Goal: Information Seeking & Learning: Compare options

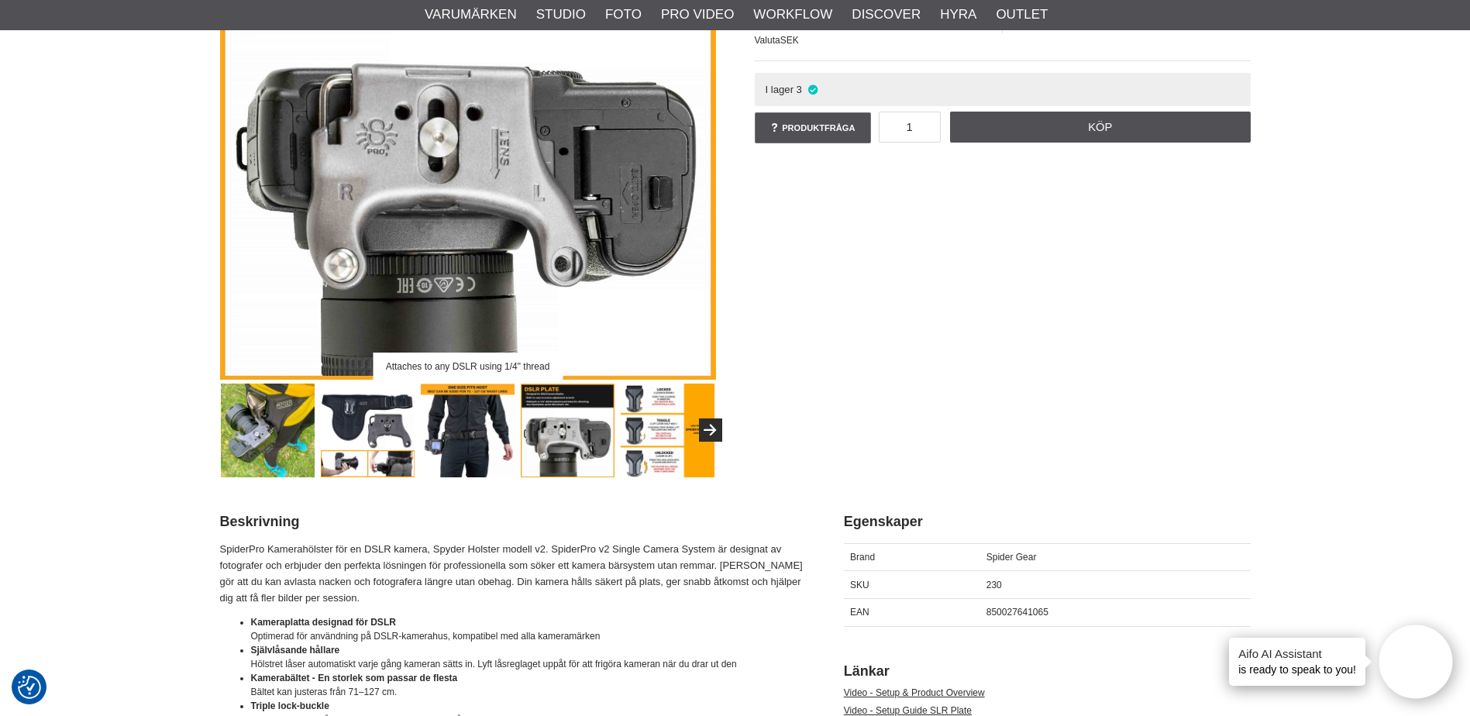
scroll to position [244, 0]
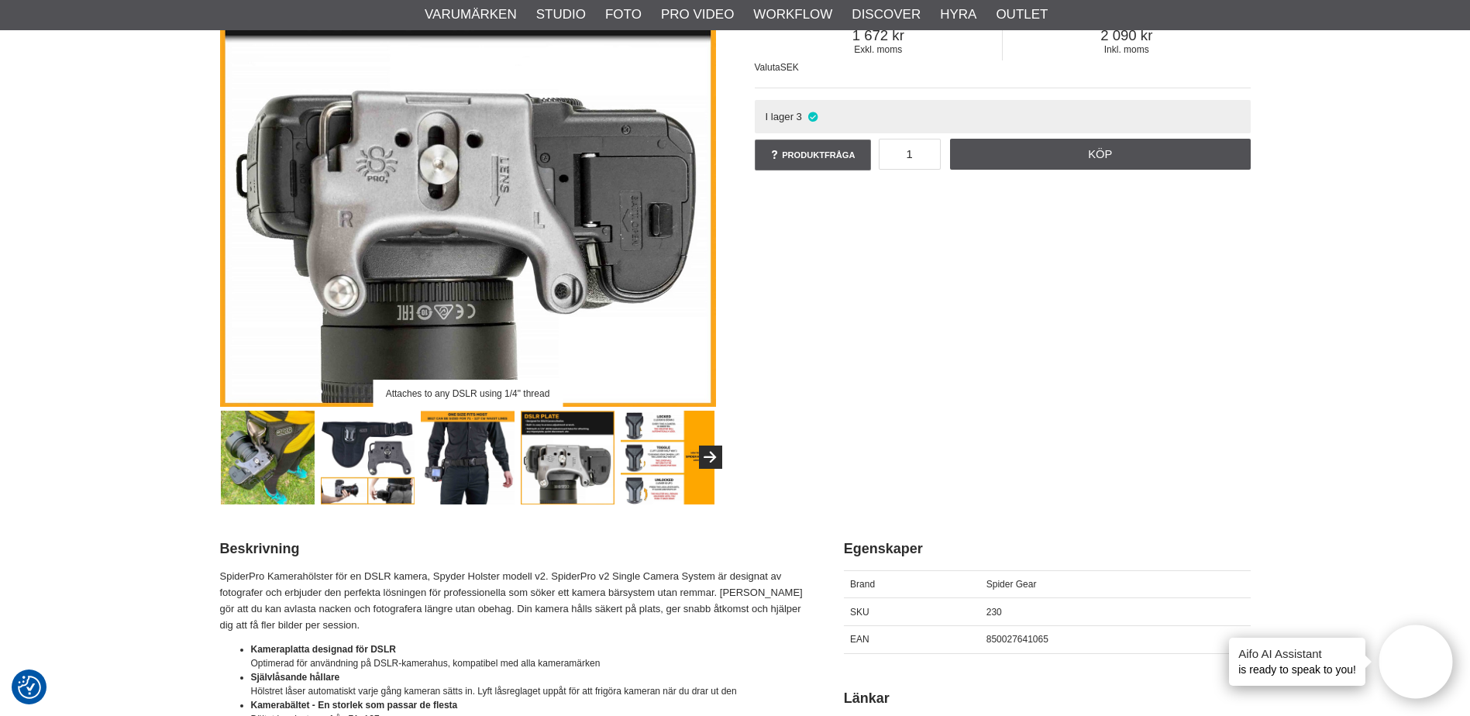
click at [476, 449] on img at bounding box center [468, 458] width 94 height 94
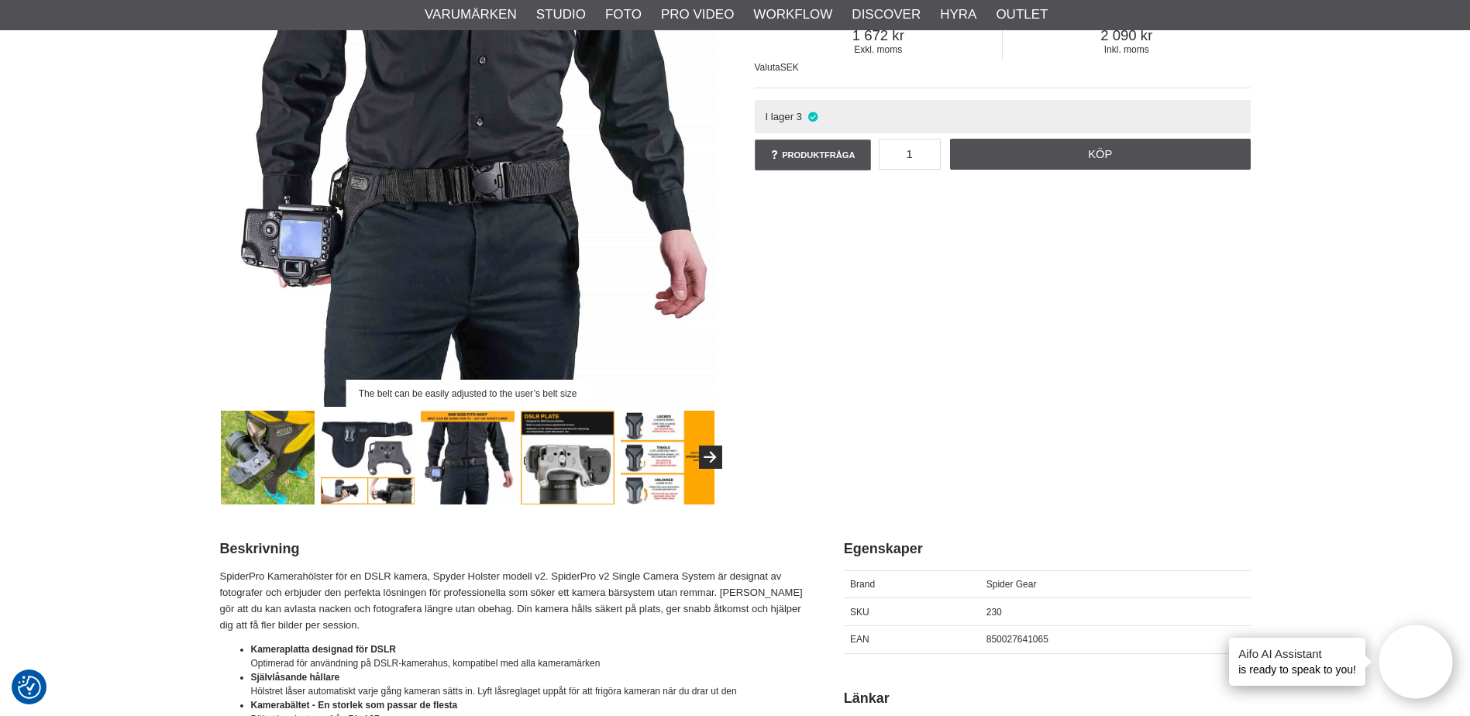
click at [398, 462] on img at bounding box center [368, 458] width 94 height 94
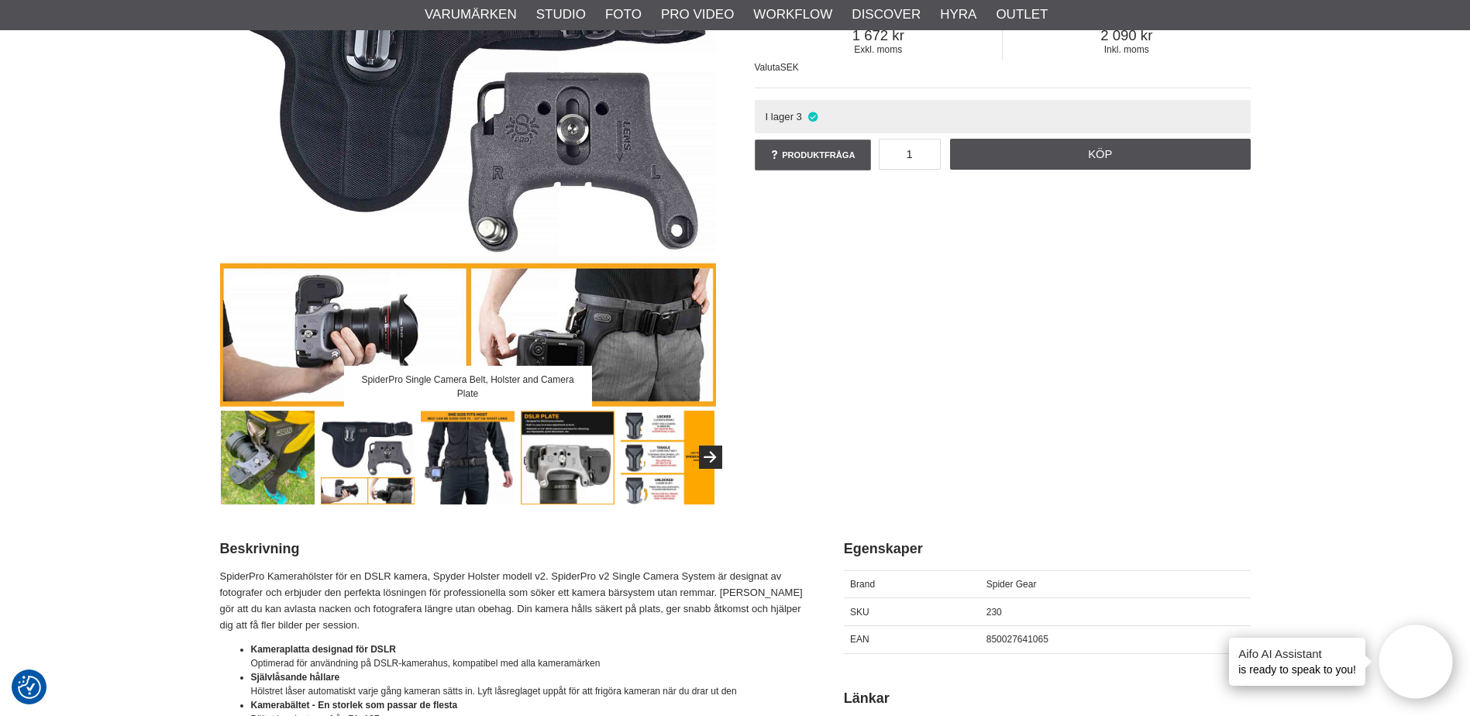
click at [603, 331] on img at bounding box center [468, 159] width 496 height 496
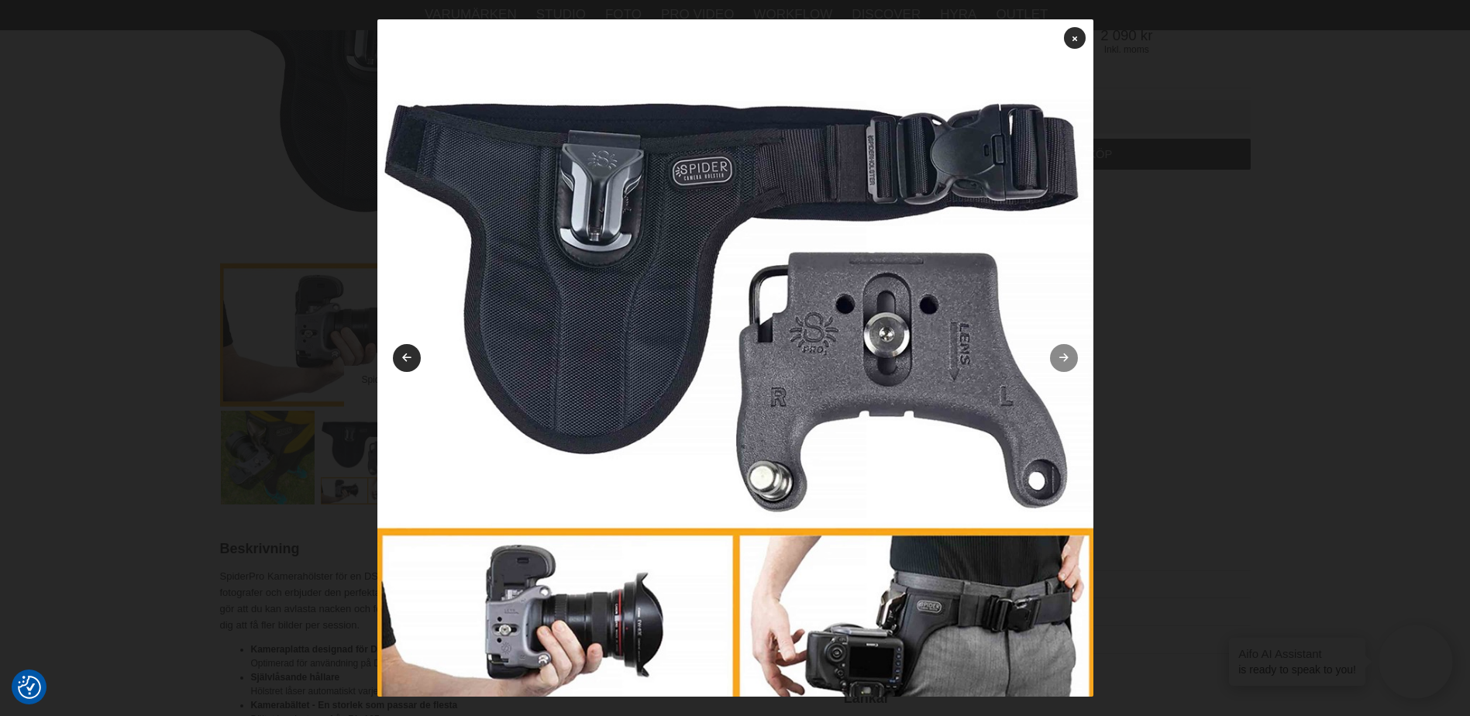
click at [1052, 364] on link at bounding box center [1064, 358] width 28 height 28
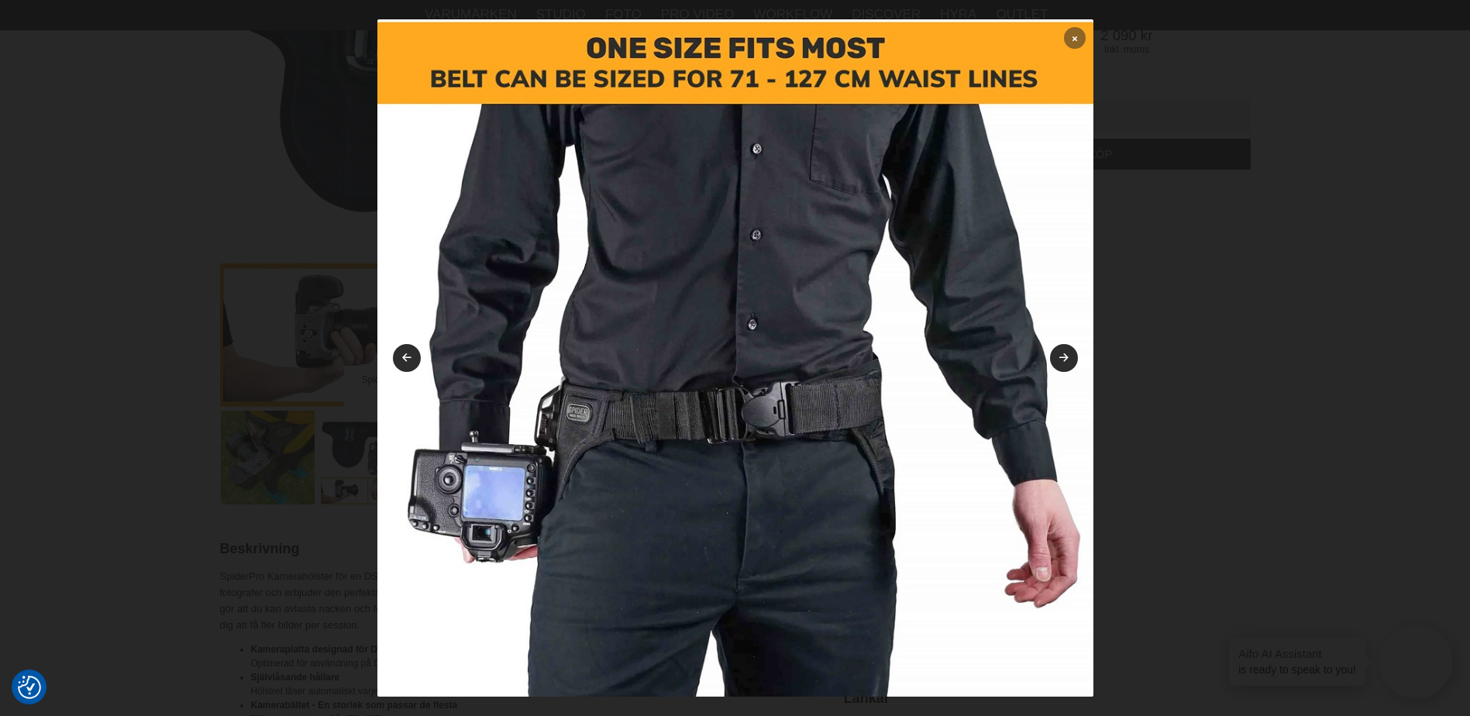
click at [1072, 40] on icon at bounding box center [1074, 38] width 5 height 9
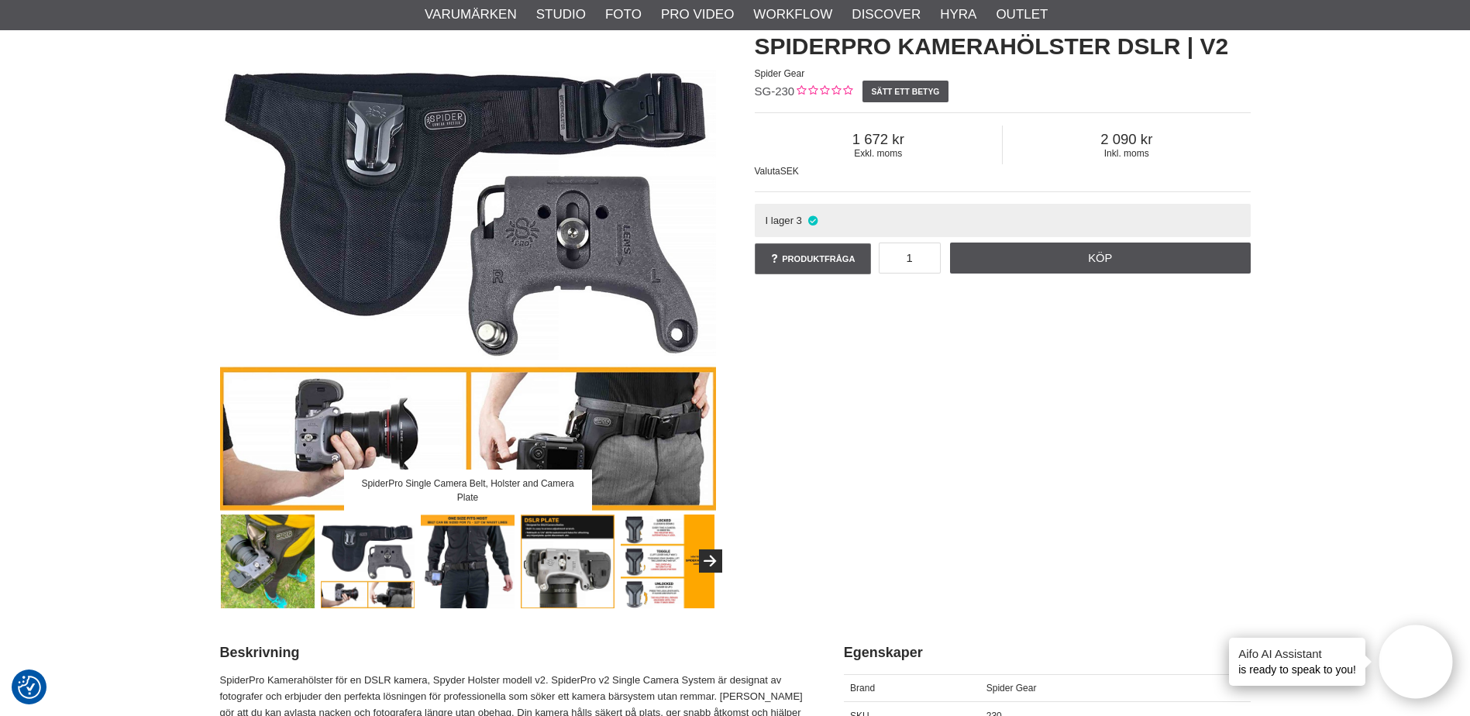
scroll to position [190, 0]
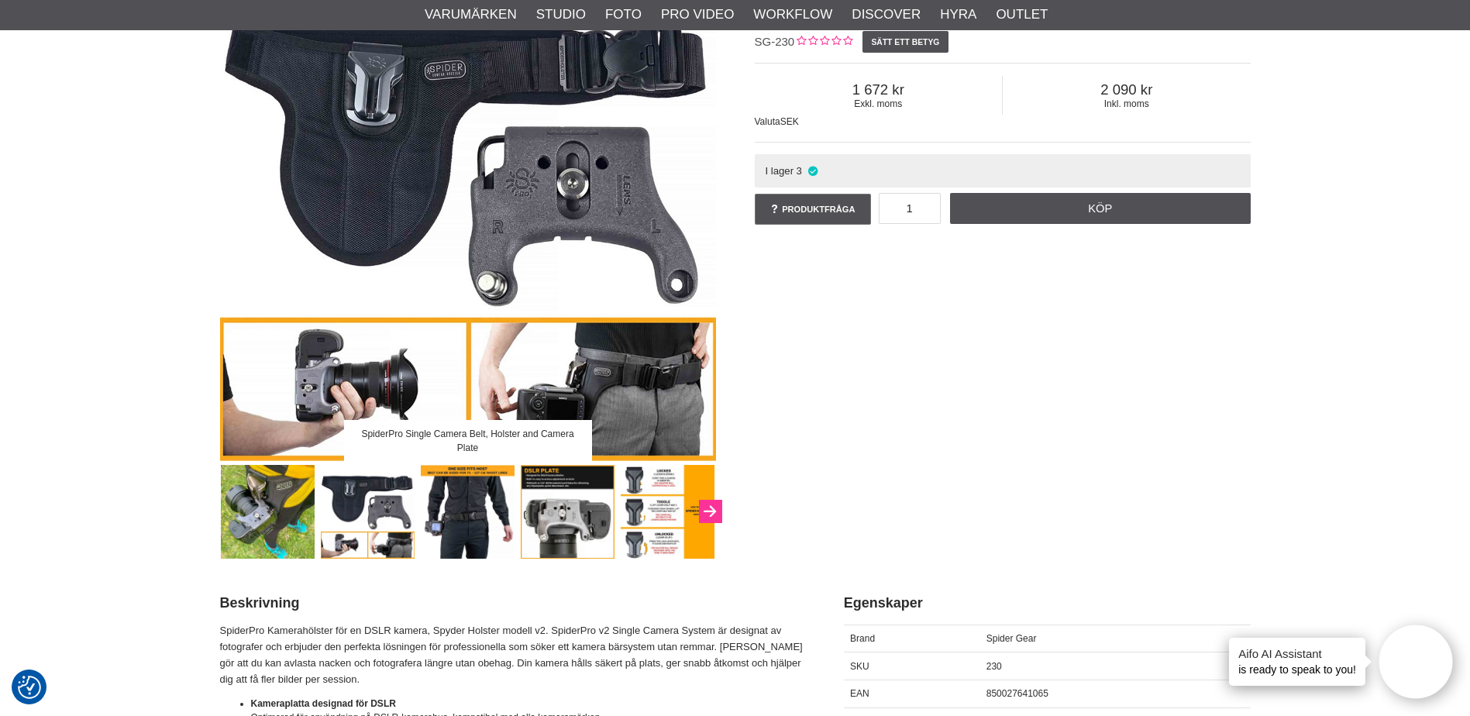
click at [713, 504] on button "Next" at bounding box center [710, 511] width 23 height 23
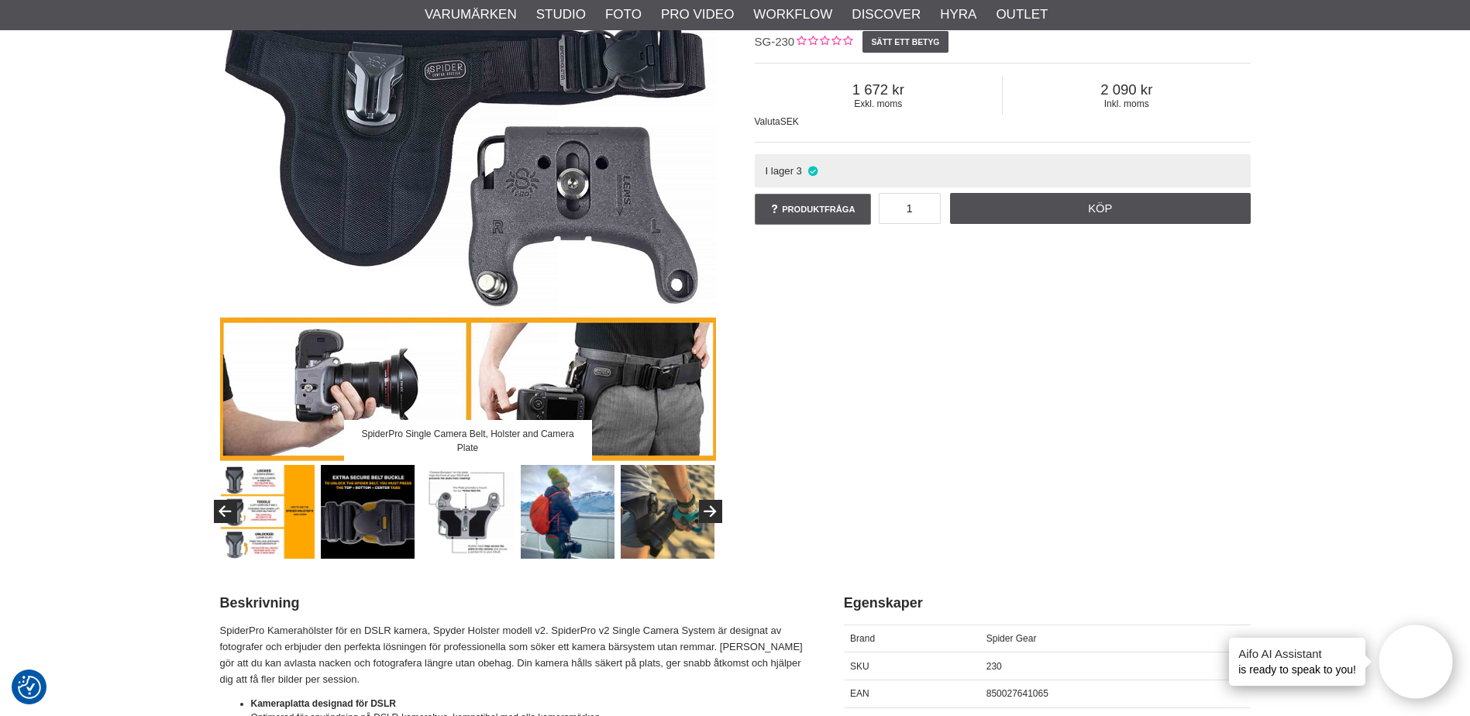
click at [570, 513] on img at bounding box center [568, 512] width 94 height 94
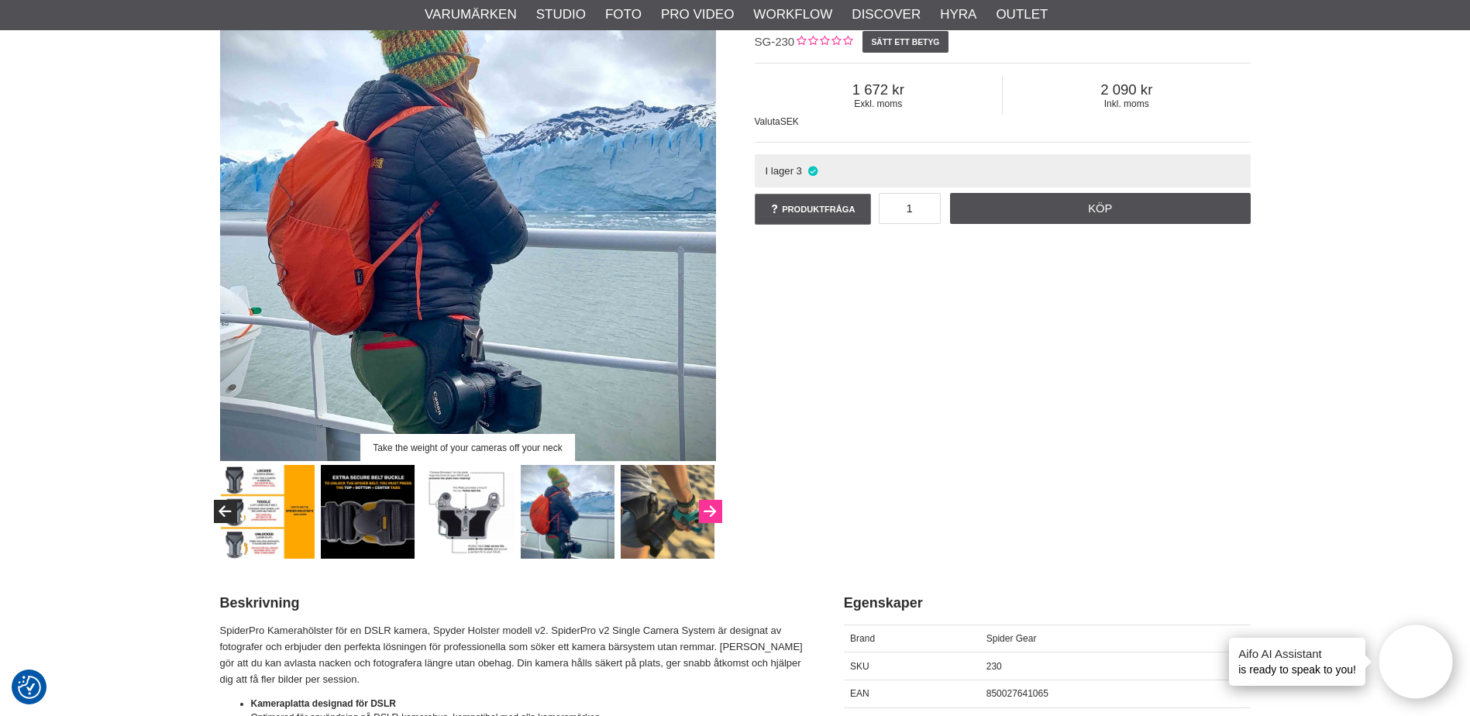
click at [705, 515] on icon "Next" at bounding box center [709, 512] width 19 height 14
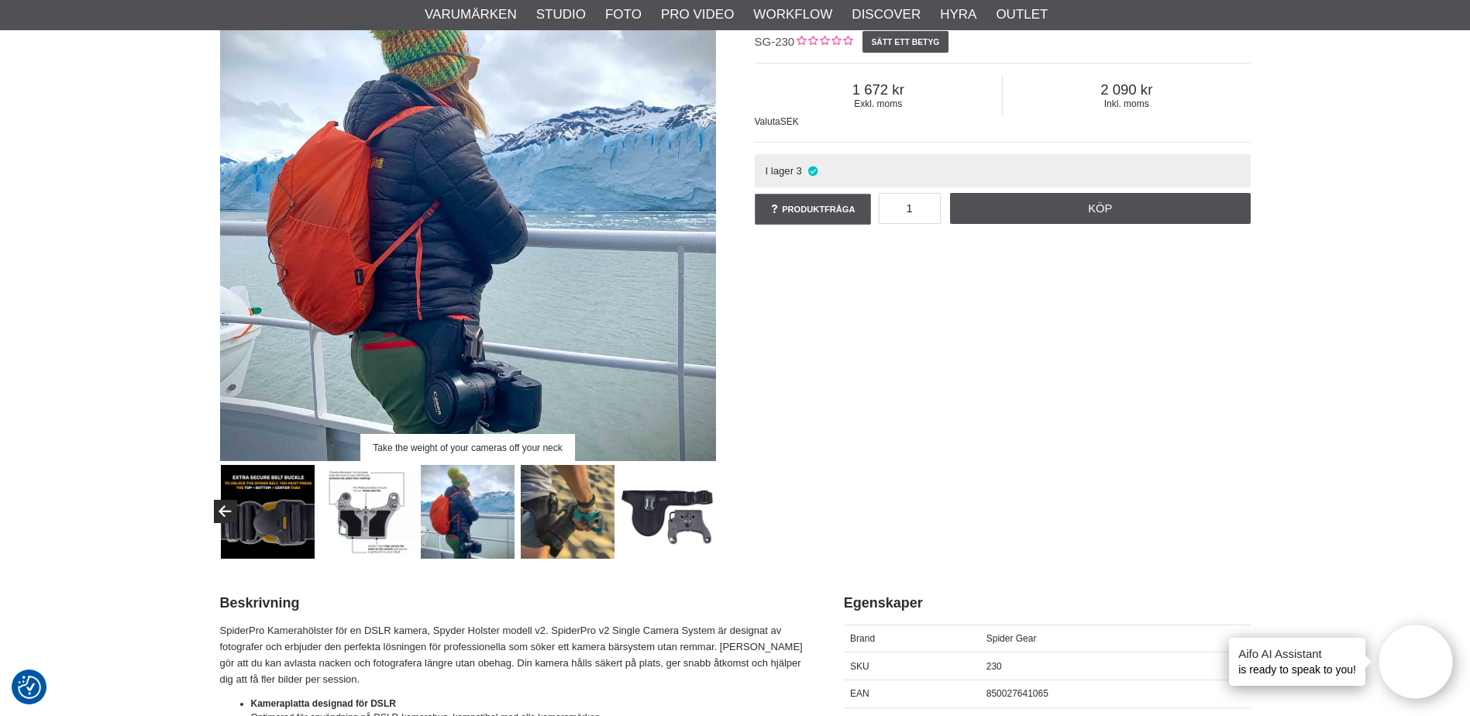
click at [556, 525] on img at bounding box center [568, 512] width 94 height 94
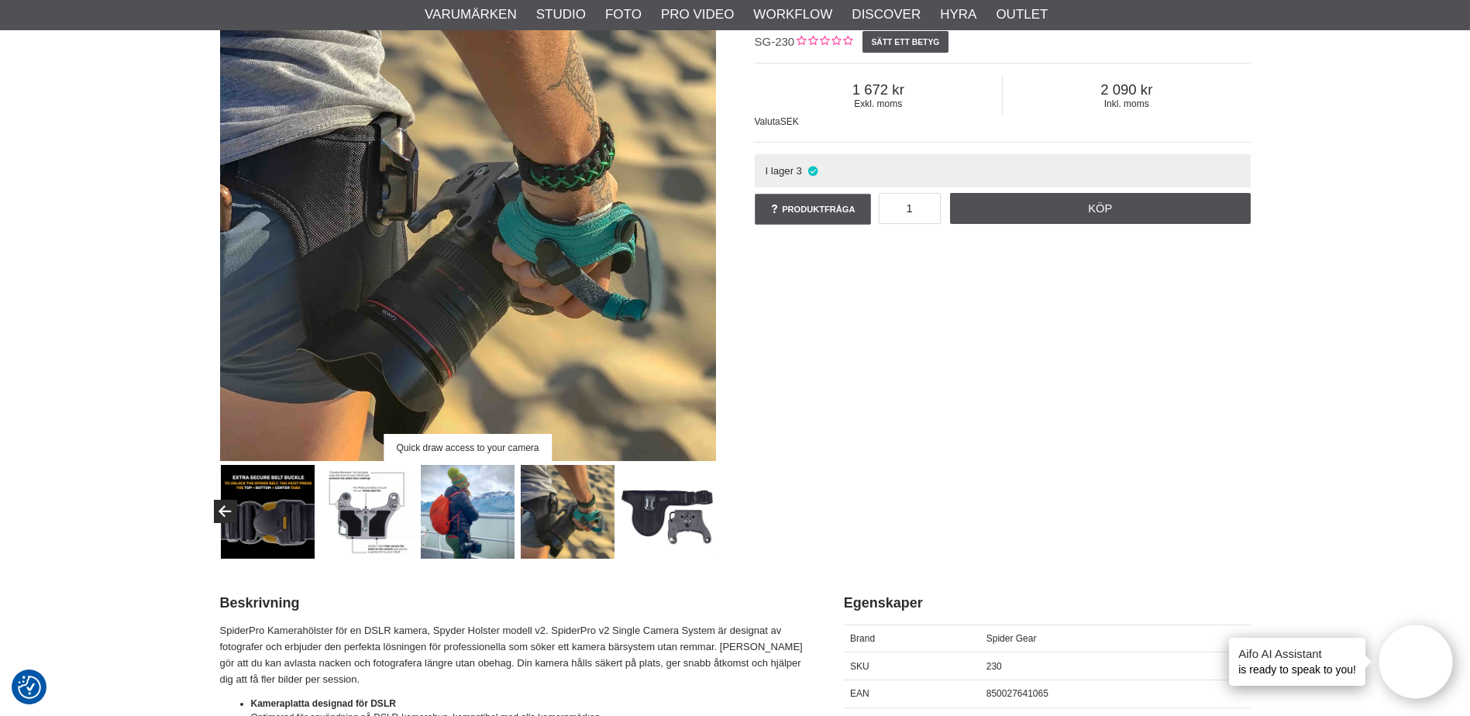
click at [277, 515] on img at bounding box center [268, 512] width 94 height 94
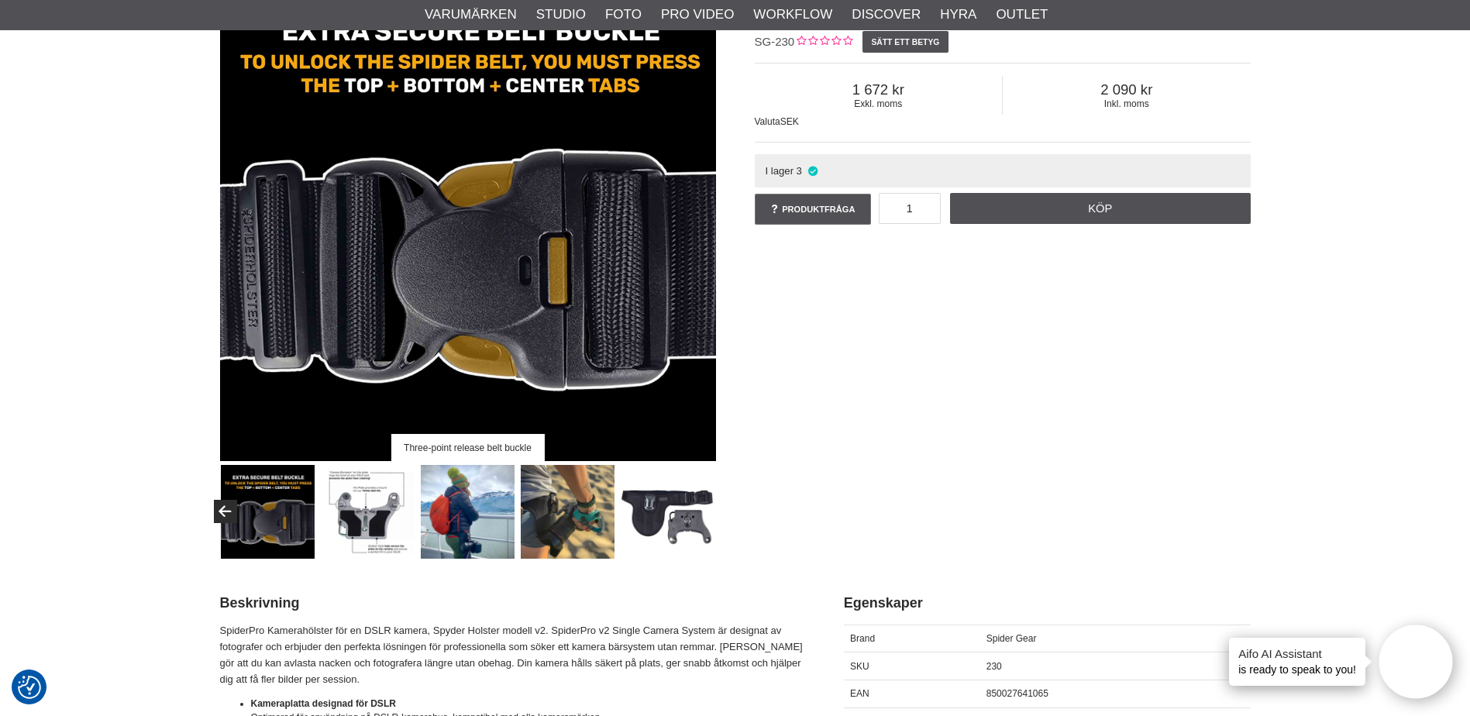
click at [212, 514] on div "Three-point release belt buckle" at bounding box center [468, 262] width 535 height 594
click at [222, 508] on button "Previous" at bounding box center [225, 511] width 23 height 23
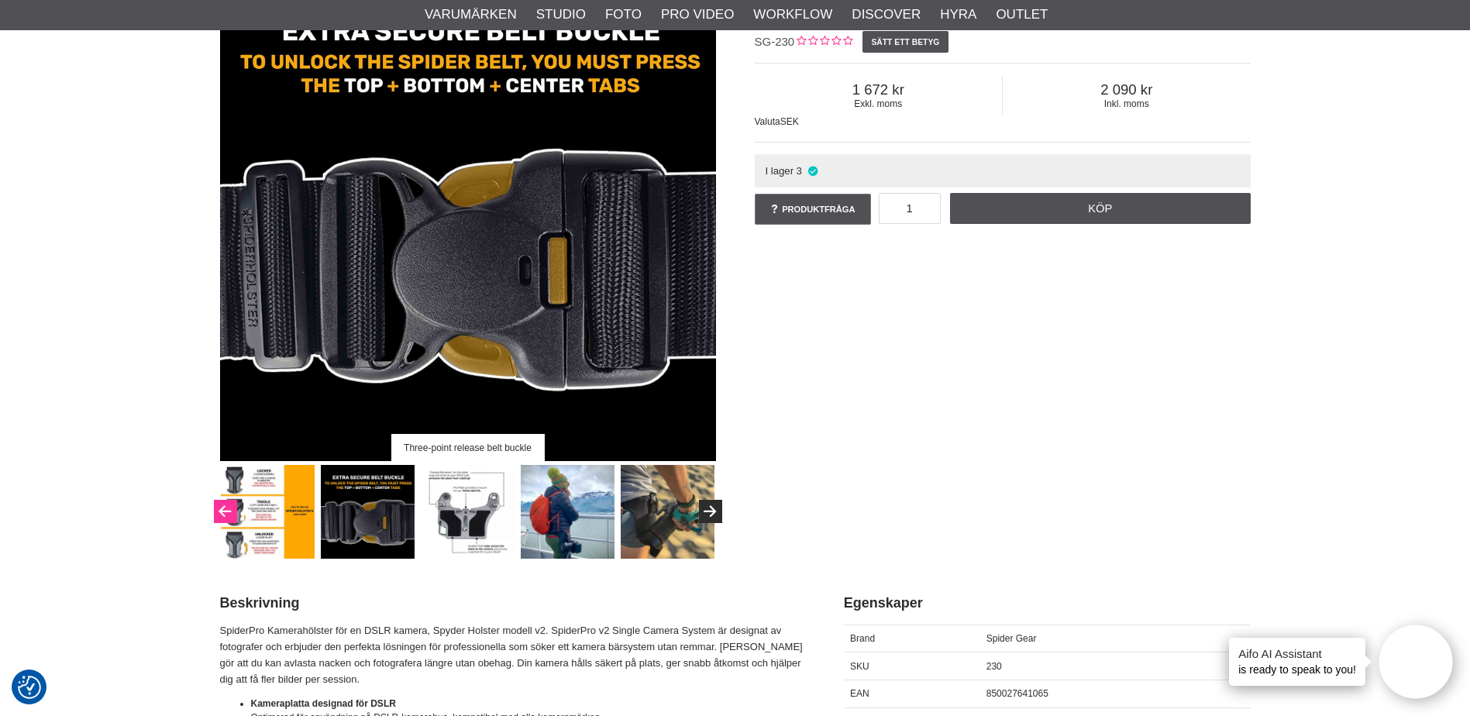
click at [222, 511] on icon "Previous" at bounding box center [224, 512] width 19 height 14
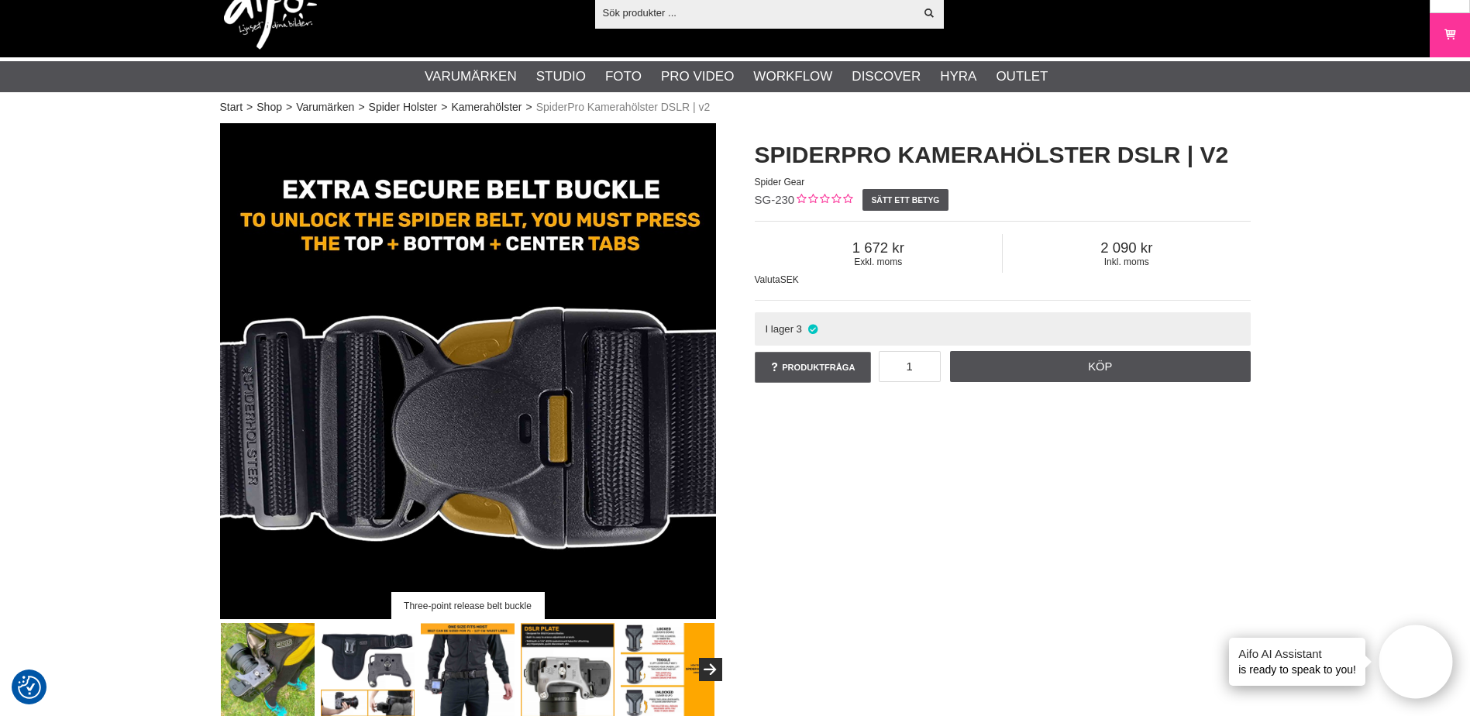
scroll to position [0, 0]
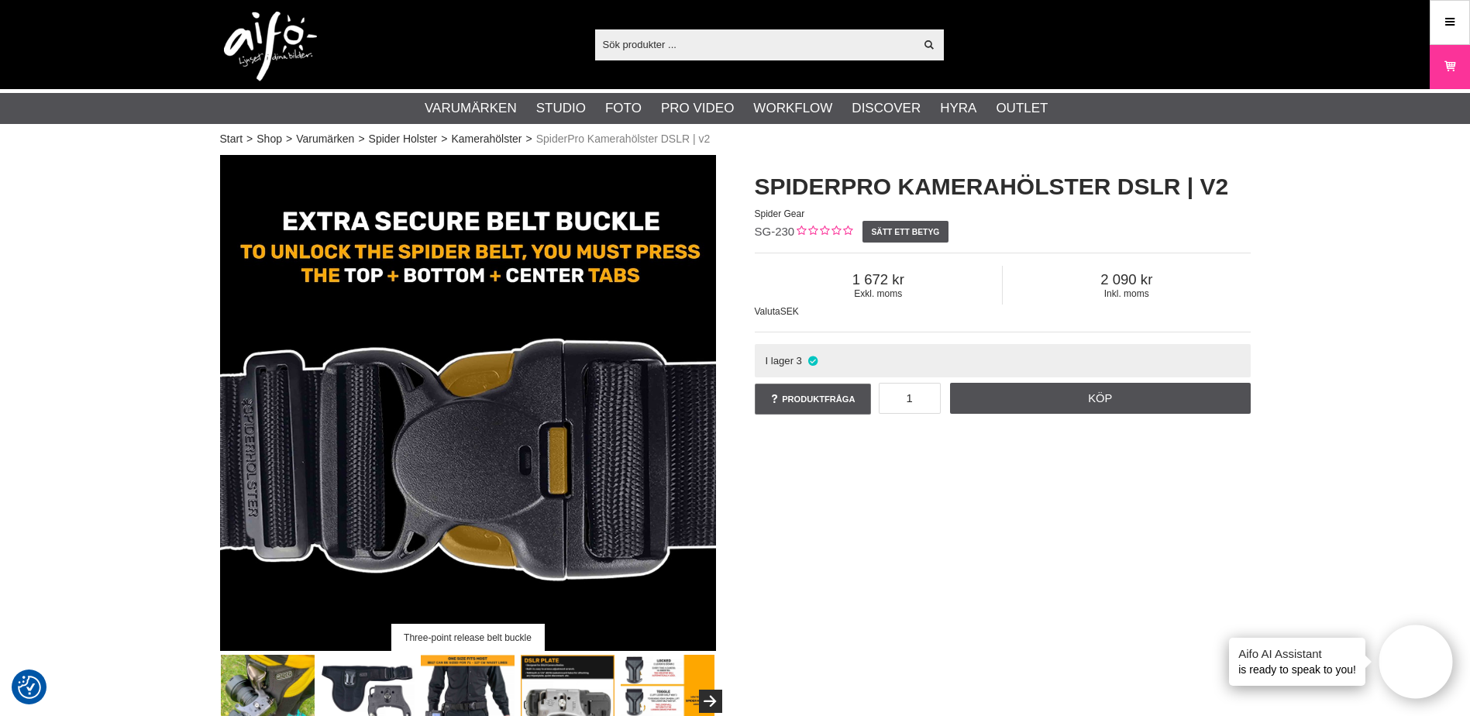
click at [900, 517] on div "Three-point release belt buckle SpiderPro Kamerahölster DSLR | v2 Spider Gear S…" at bounding box center [735, 452] width 1069 height 594
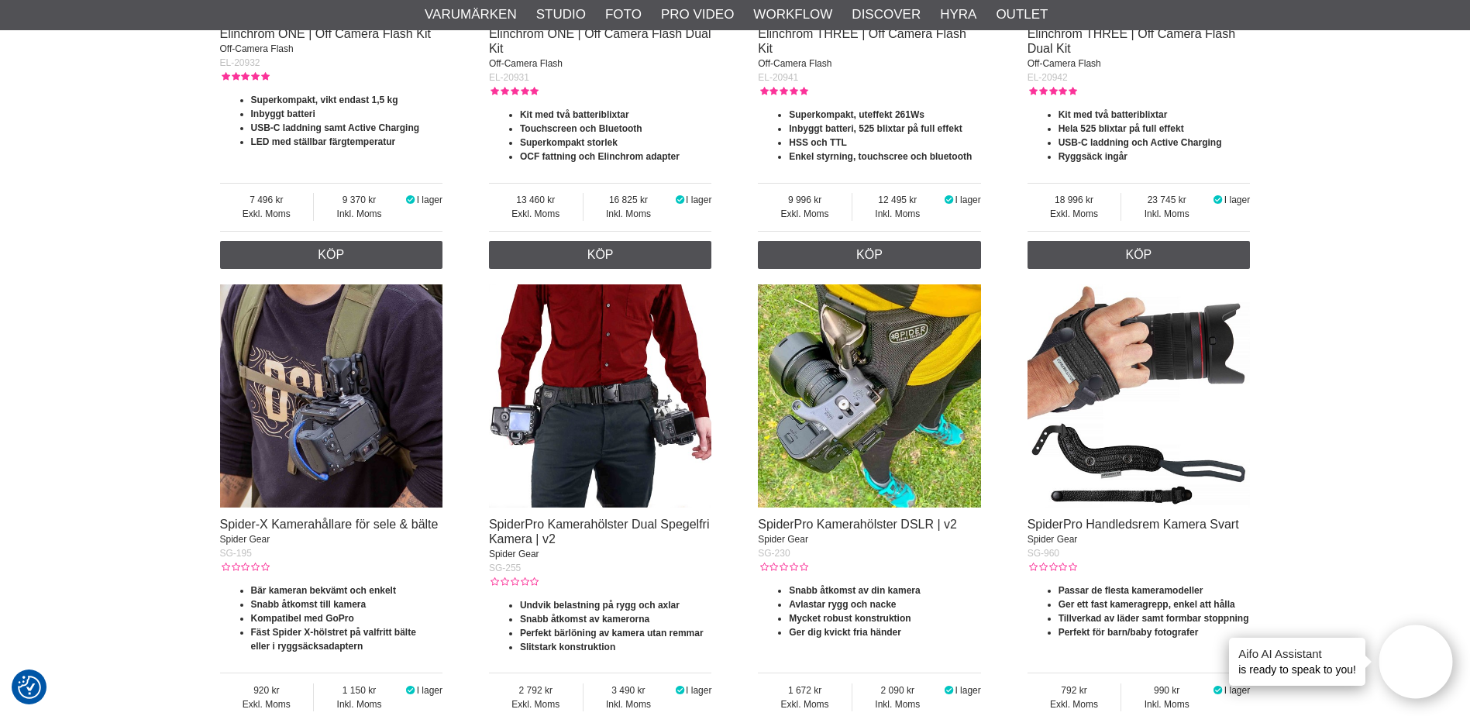
scroll to position [1365, 0]
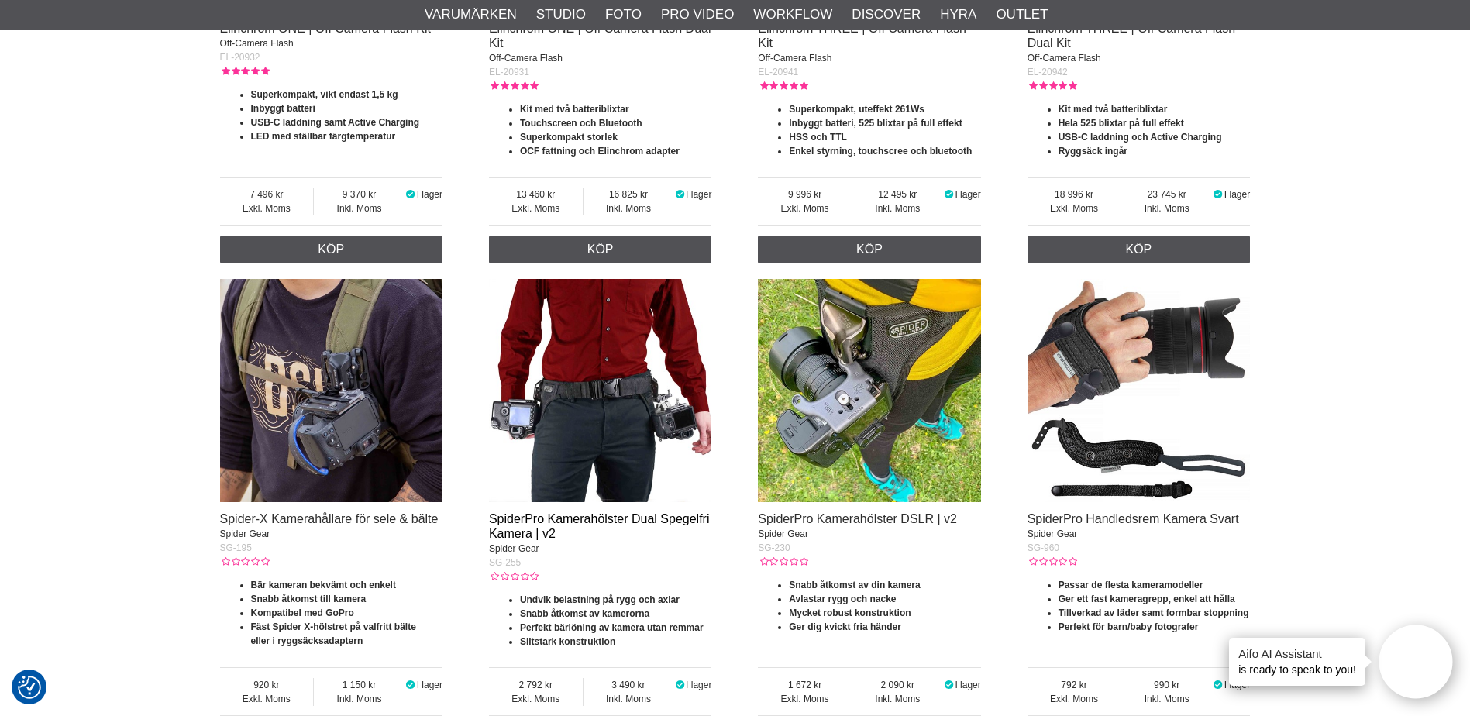
click at [604, 523] on link "SpiderPro Kamerahölster Dual Spegelfri Kamera | v2" at bounding box center [599, 526] width 221 height 28
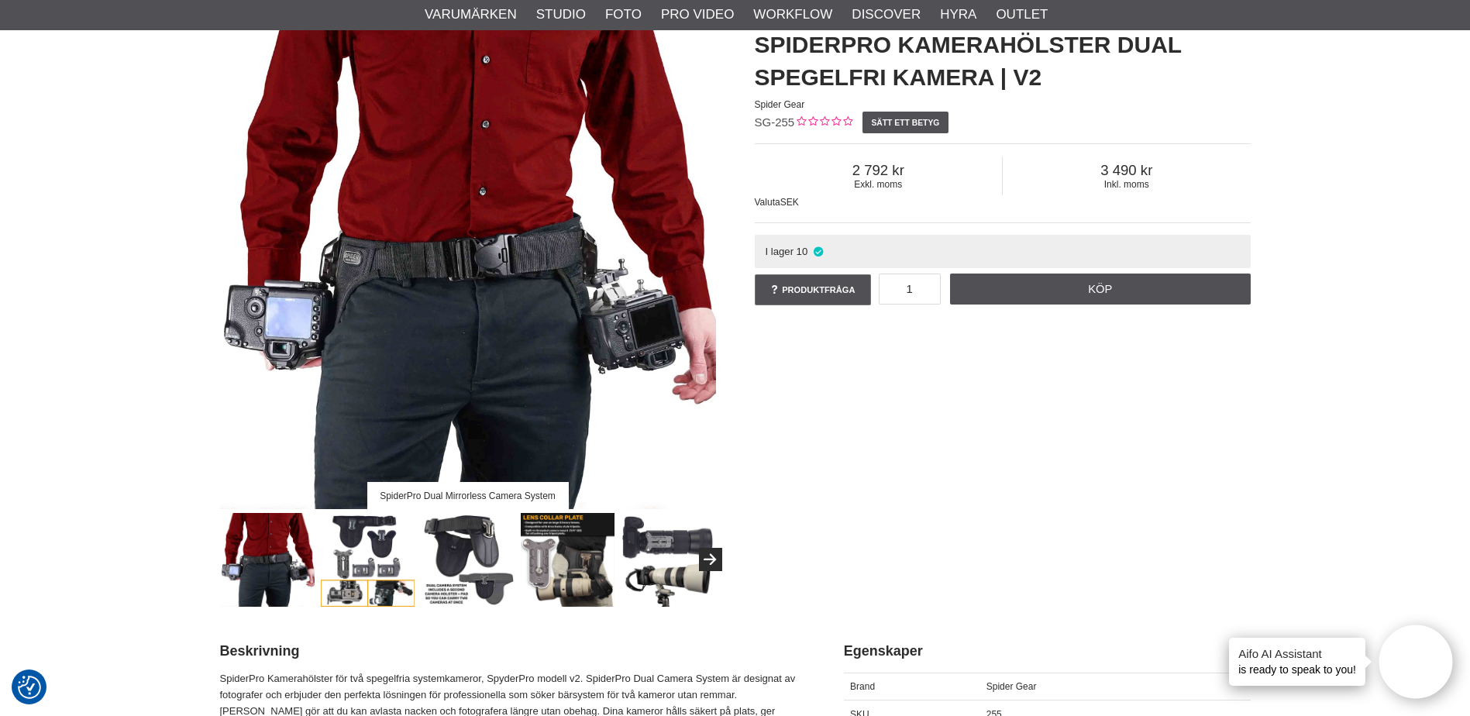
scroll to position [133, 0]
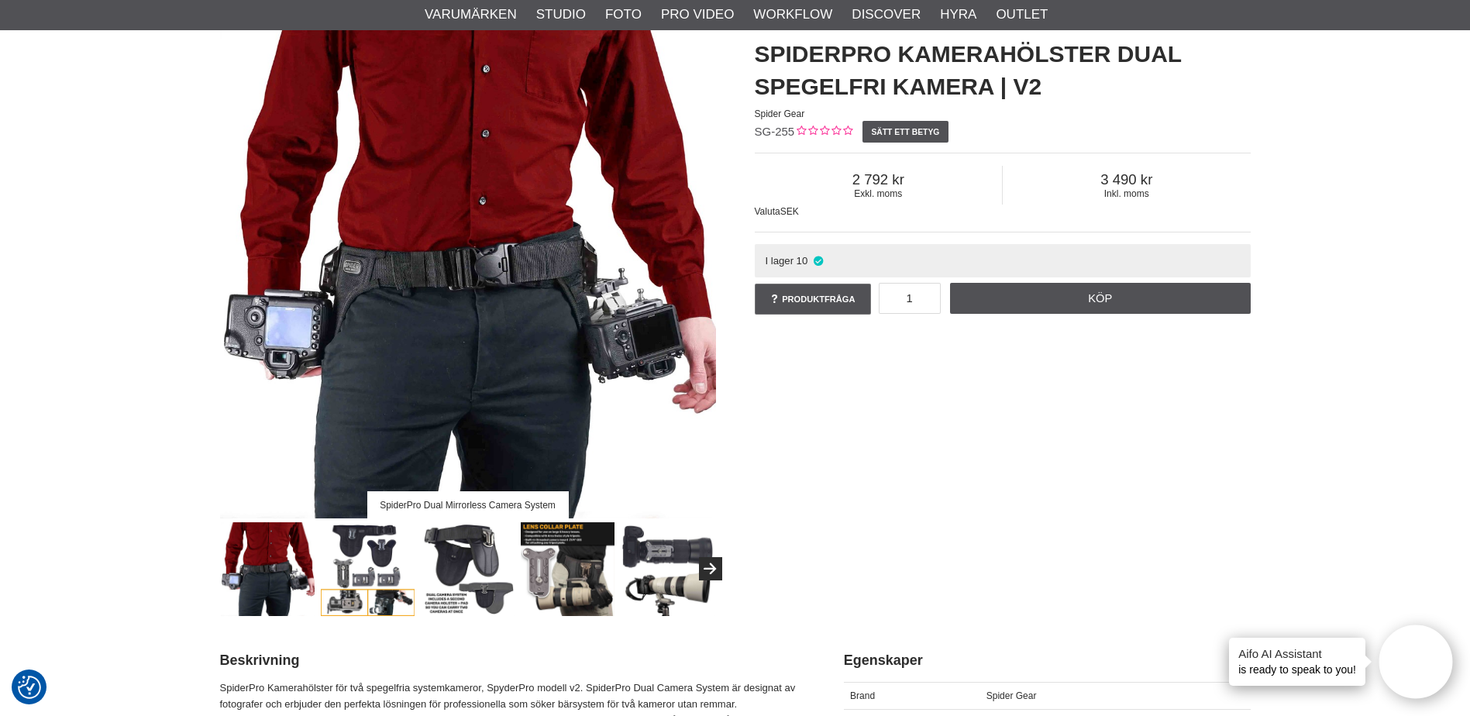
click at [578, 586] on img at bounding box center [568, 569] width 94 height 94
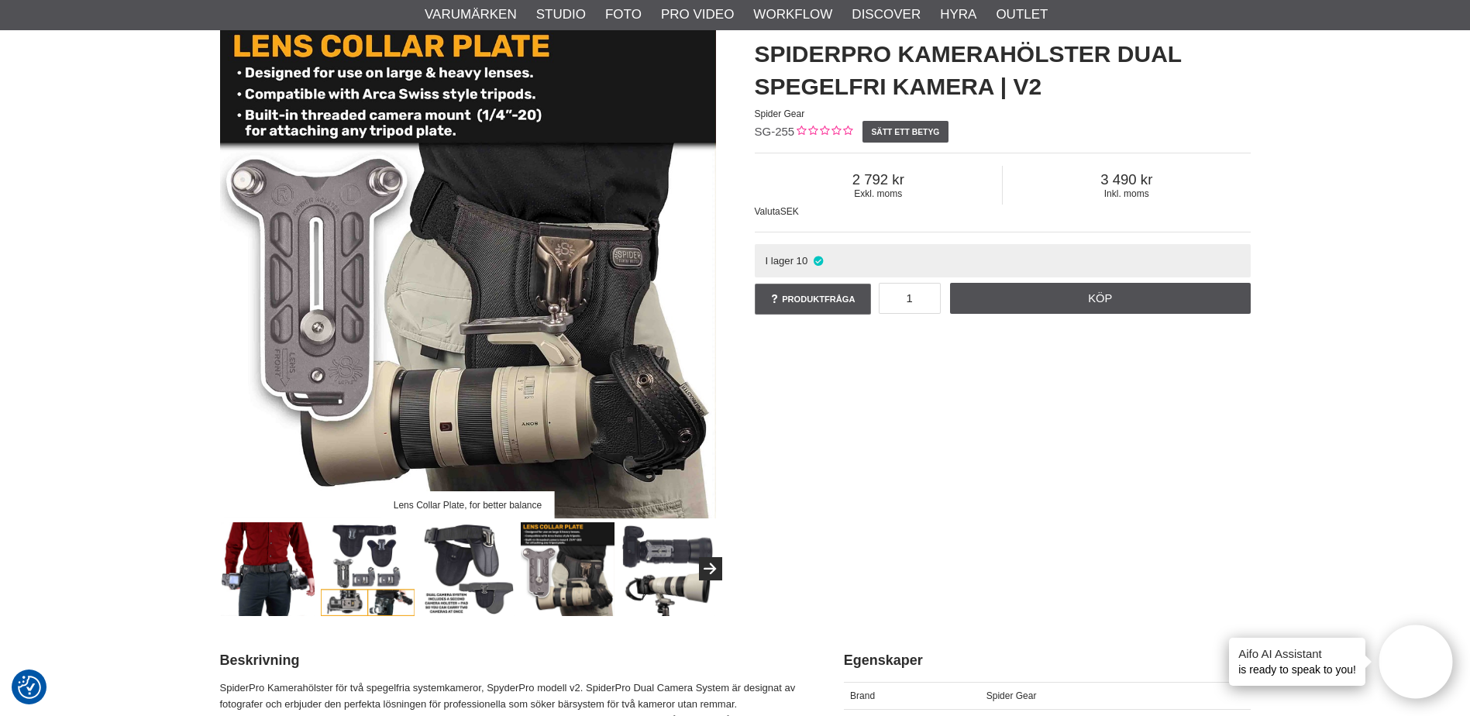
click at [373, 578] on img at bounding box center [368, 569] width 94 height 94
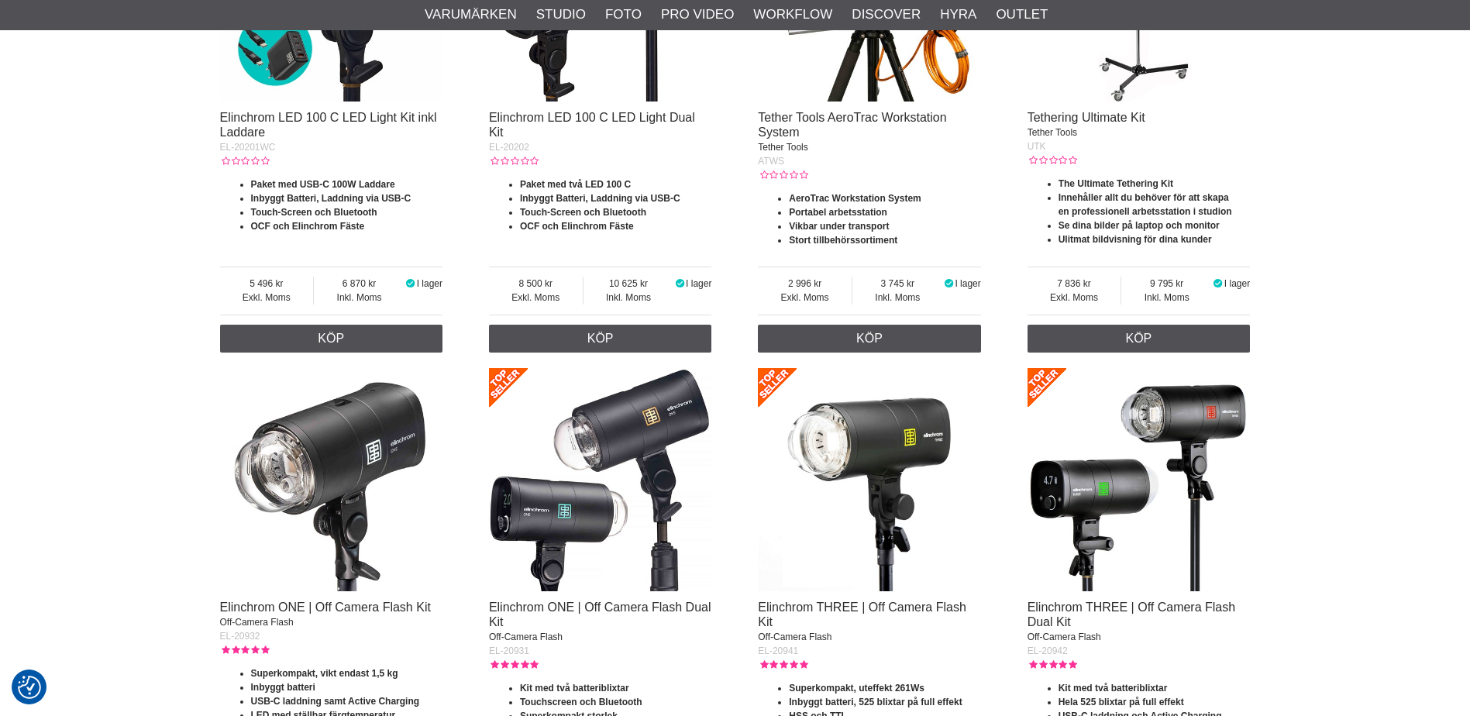
scroll to position [1365, 0]
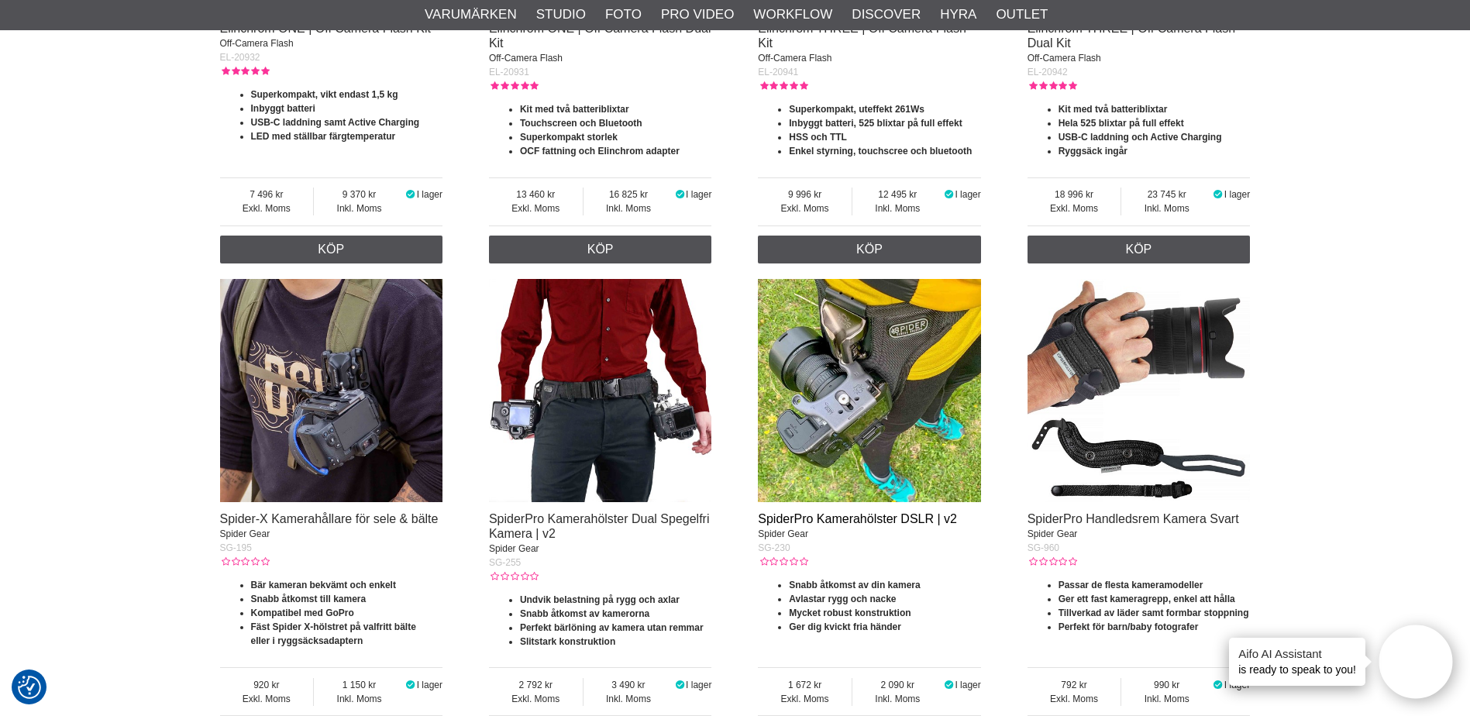
click at [881, 519] on link "SpiderPro Kamerahölster DSLR | v2" at bounding box center [857, 518] width 199 height 13
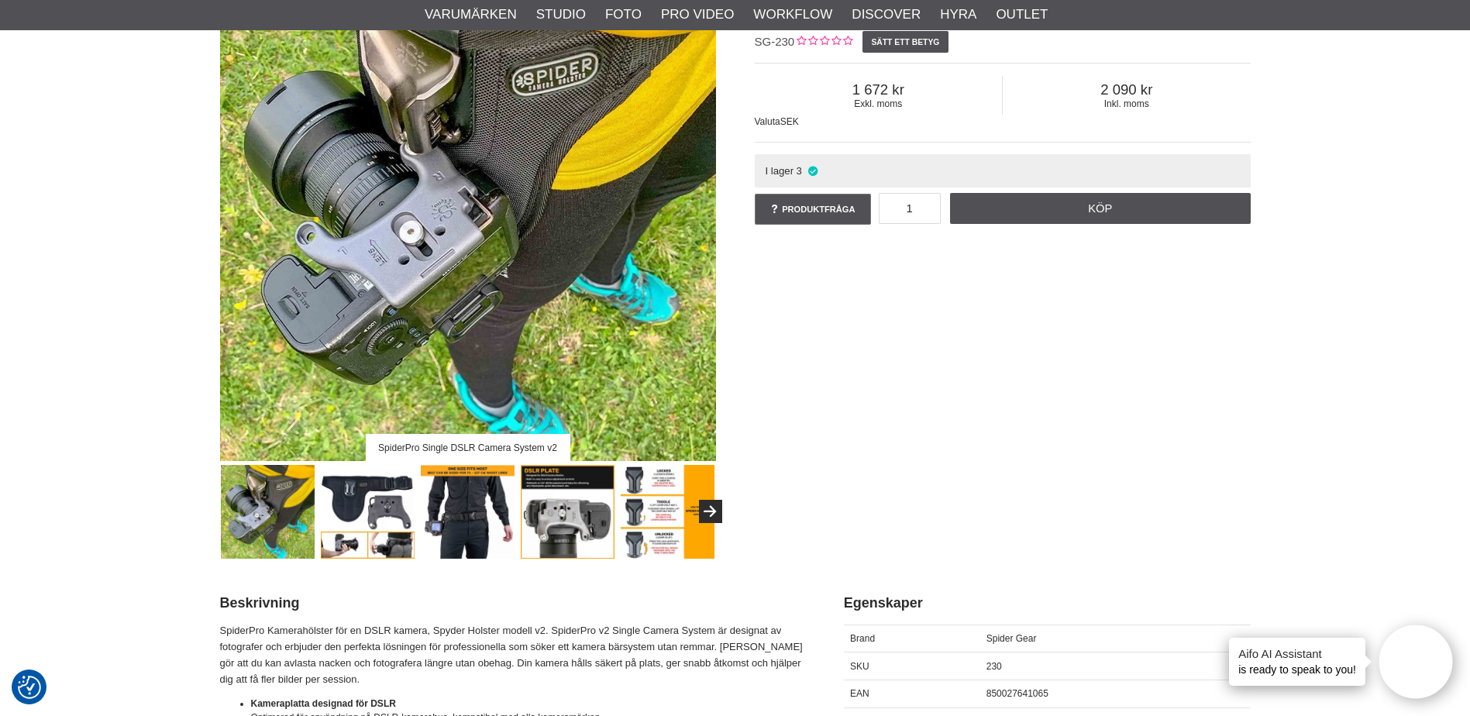
scroll to position [198, 0]
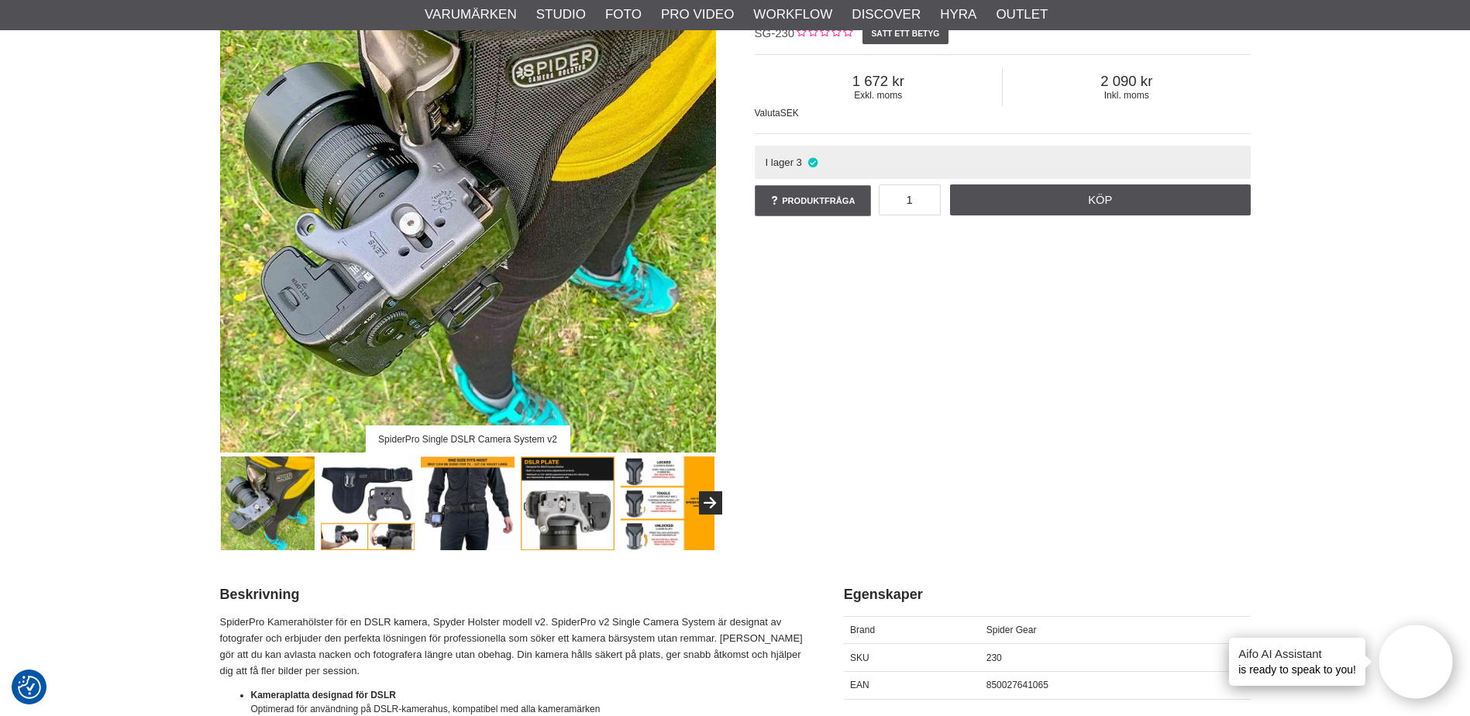
click at [476, 508] on img at bounding box center [468, 503] width 94 height 94
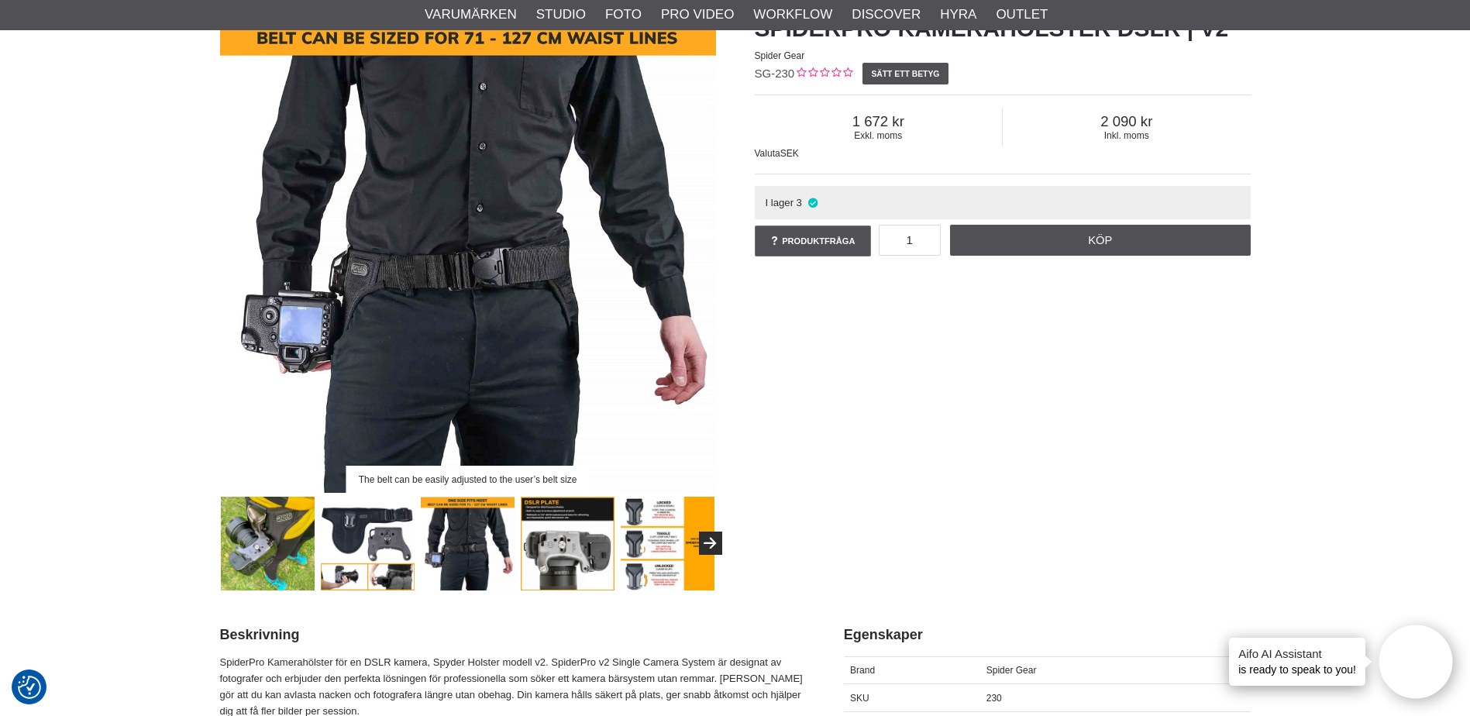
scroll to position [0, 0]
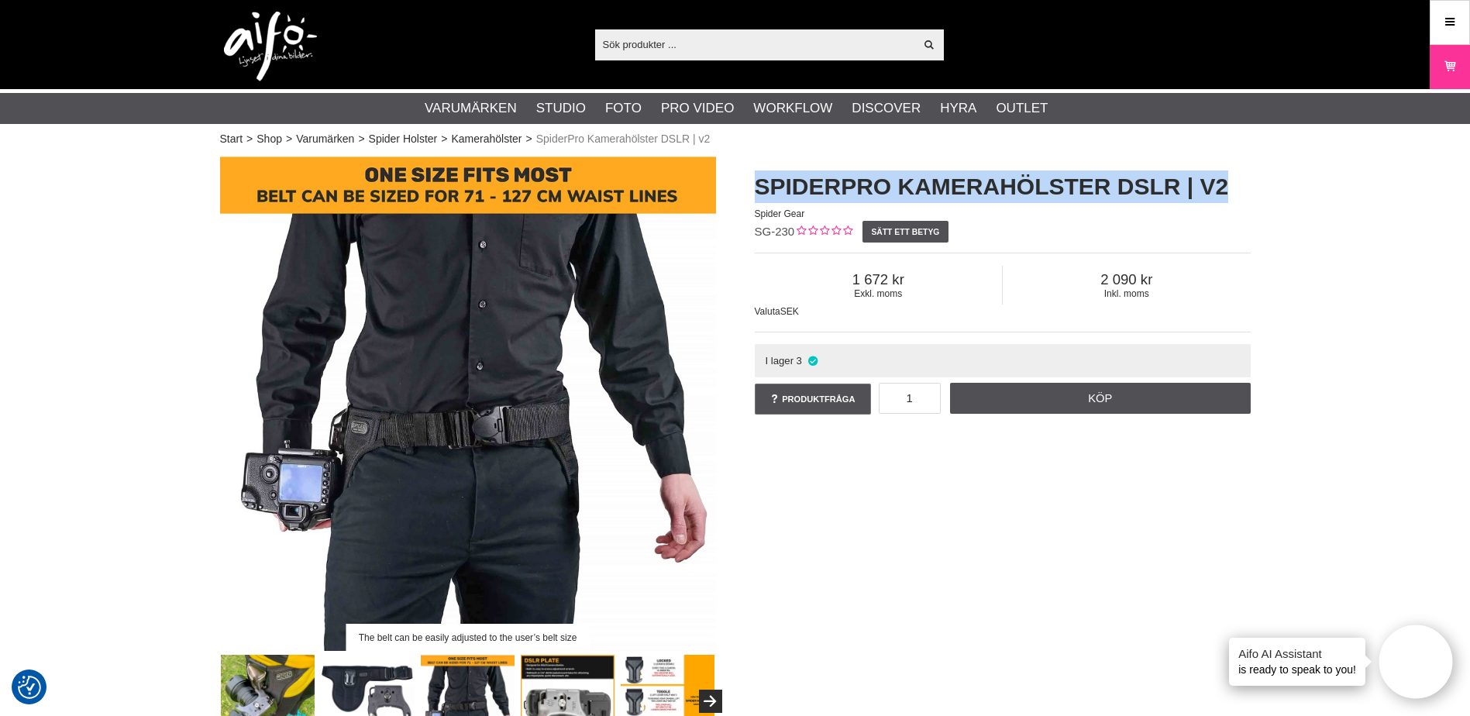
drag, startPoint x: 757, startPoint y: 188, endPoint x: 1232, endPoint y: 179, distance: 475.1
click at [1232, 179] on h1 "SpiderPro Kamerahölster DSLR | v2" at bounding box center [1003, 186] width 496 height 33
copy h1 "SpiderPro Kamerahölster DSLR | v2"
click at [1227, 198] on h1 "SpiderPro Kamerahölster DSLR | v2" at bounding box center [1003, 186] width 496 height 33
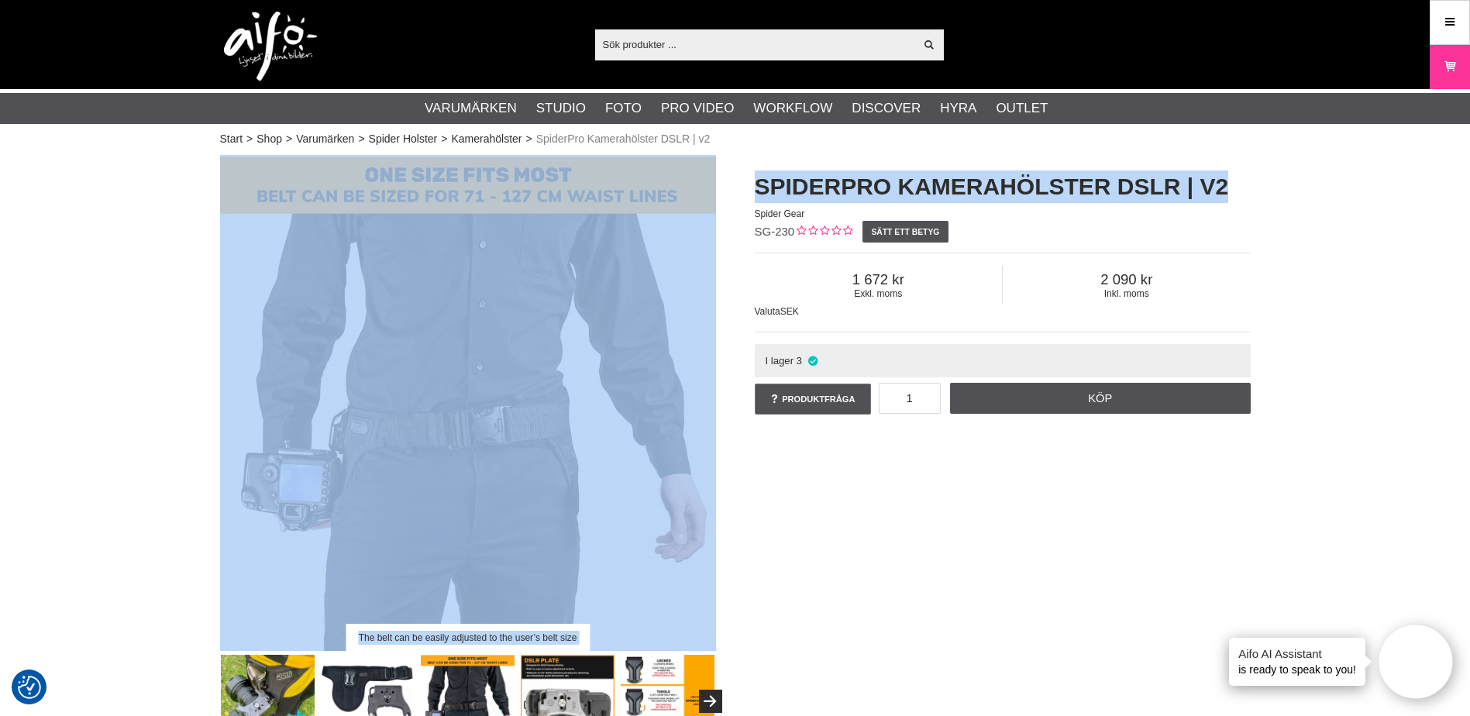
drag, startPoint x: 1231, startPoint y: 181, endPoint x: 654, endPoint y: 251, distance: 581.5
click at [654, 251] on div "The belt can be easily adjusted to the user’s belt size SpiderPro Kamerahölster…" at bounding box center [735, 452] width 1069 height 594
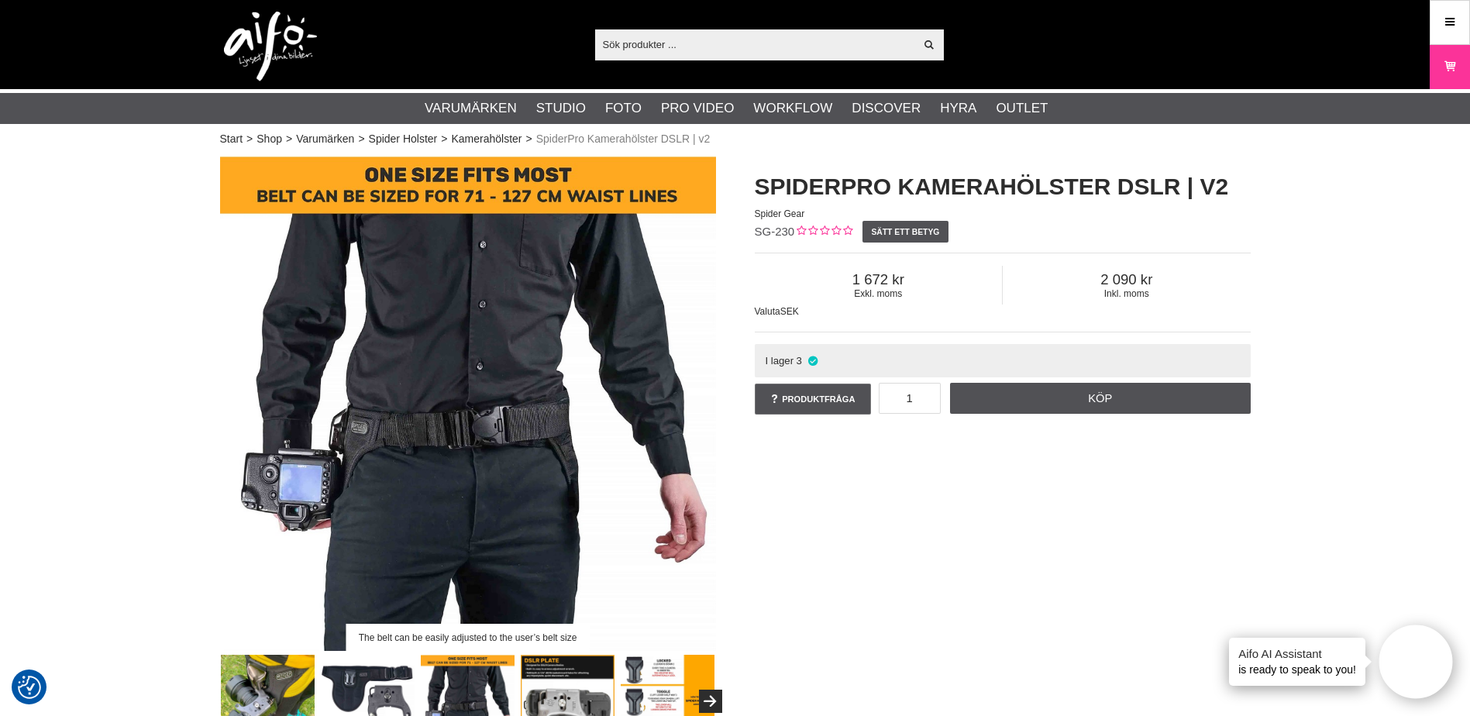
click at [1049, 221] on div "Spider Gear" at bounding box center [1003, 214] width 496 height 14
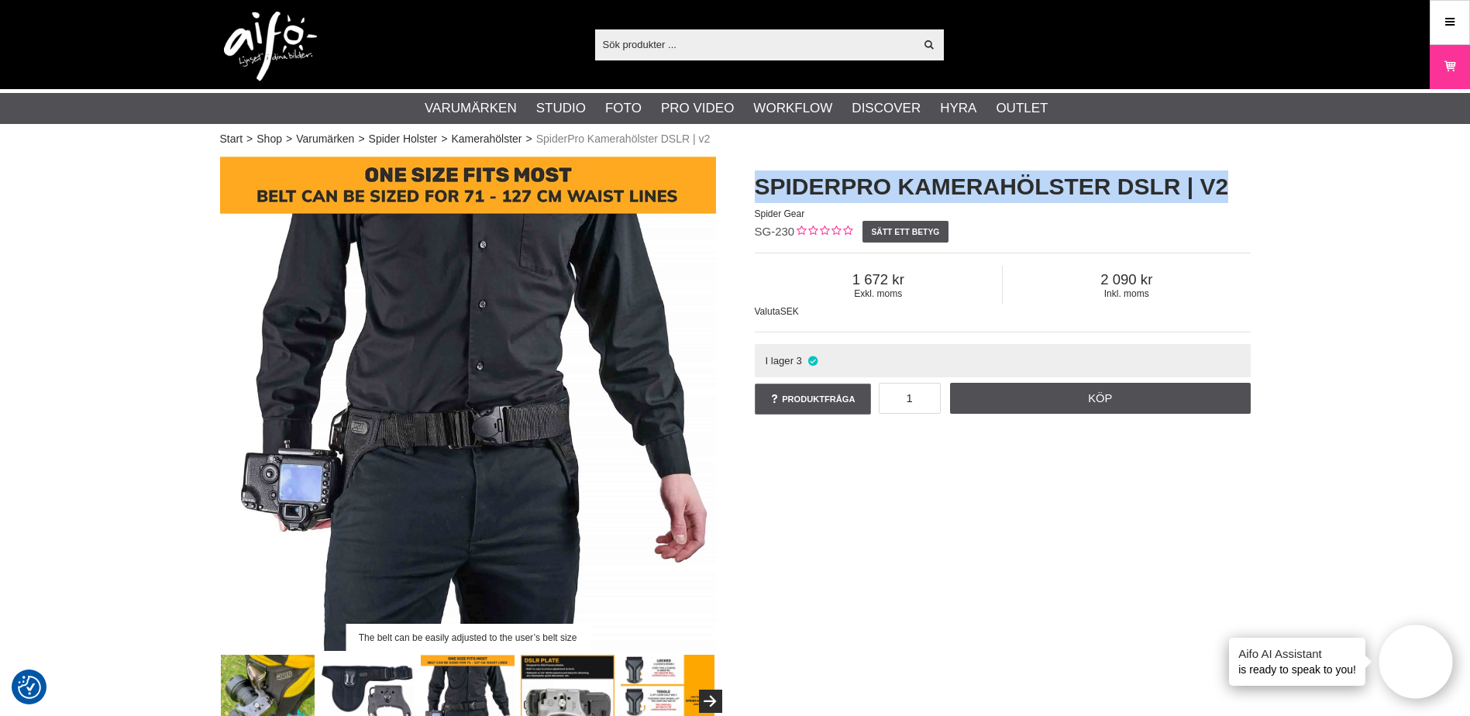
drag, startPoint x: 757, startPoint y: 184, endPoint x: 1223, endPoint y: 191, distance: 465.7
click at [1223, 191] on h1 "SpiderPro Kamerahölster DSLR | v2" at bounding box center [1003, 186] width 496 height 33
copy h1 "SpiderPro Kamerahölster DSLR | v2"
